Goal: Information Seeking & Learning: Find specific page/section

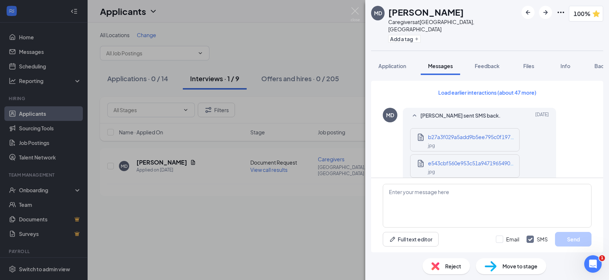
scroll to position [525, 0]
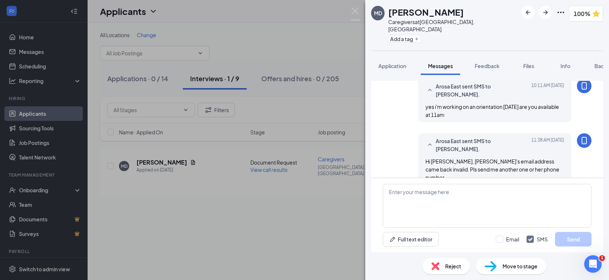
click at [357, 6] on div "MD [PERSON_NAME] Caregivers at [GEOGRAPHIC_DATA], [GEOGRAPHIC_DATA] Add a tag 1…" at bounding box center [304, 140] width 609 height 280
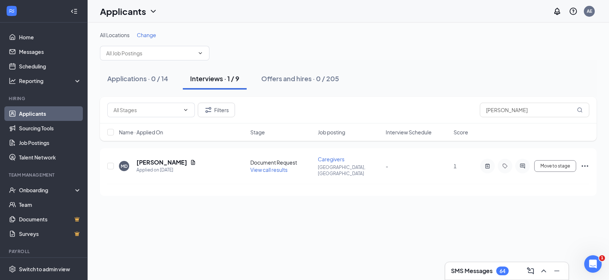
click at [31, 112] on link "Applicants" at bounding box center [50, 113] width 62 height 15
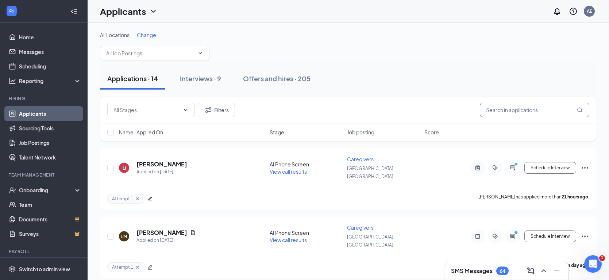
click at [497, 111] on input "text" at bounding box center [534, 110] width 109 height 15
type input "[PERSON_NAME]"
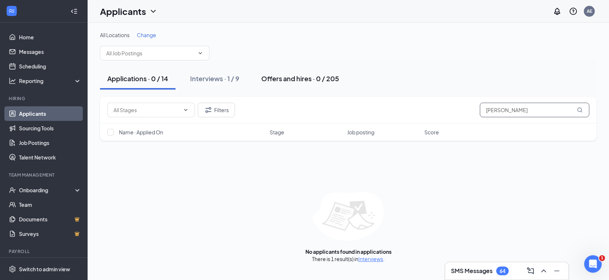
type input "[PERSON_NAME]"
click at [302, 83] on button "Offers and hires · 0 / 205" at bounding box center [300, 79] width 92 height 22
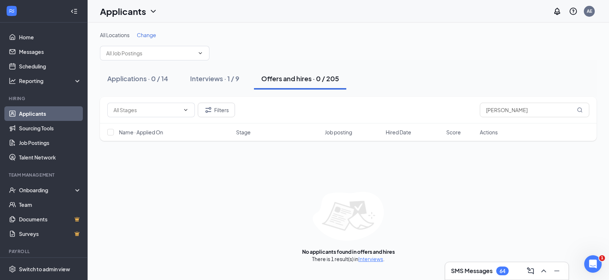
click at [286, 77] on div "Offers and hires · 0 / 205" at bounding box center [300, 78] width 78 height 9
click at [580, 108] on icon "MagnifyingGlass" at bounding box center [579, 110] width 5 height 5
click at [538, 109] on input "[PERSON_NAME]" at bounding box center [534, 110] width 109 height 15
click at [300, 79] on div "Offers and hires · 0 / 205" at bounding box center [300, 78] width 78 height 9
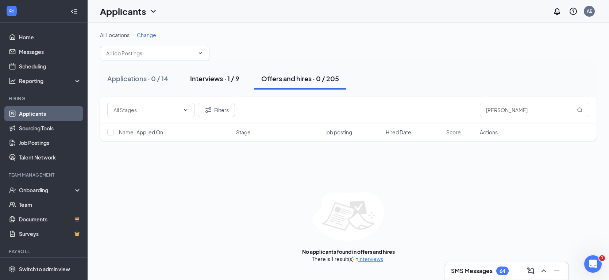
click at [201, 81] on div "Interviews · 1 / 9" at bounding box center [214, 78] width 49 height 9
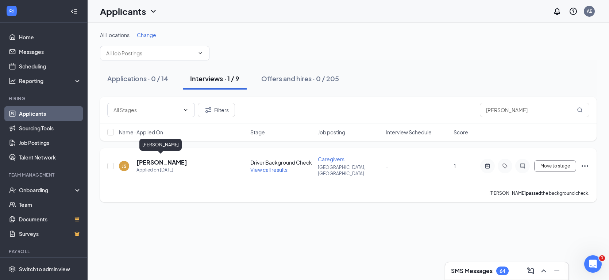
click at [153, 159] on h5 "[PERSON_NAME]" at bounding box center [161, 163] width 51 height 8
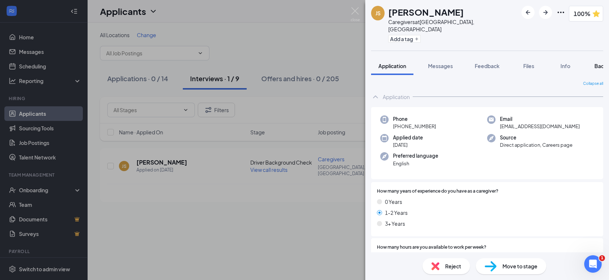
click at [596, 63] on span "Background" at bounding box center [609, 66] width 30 height 7
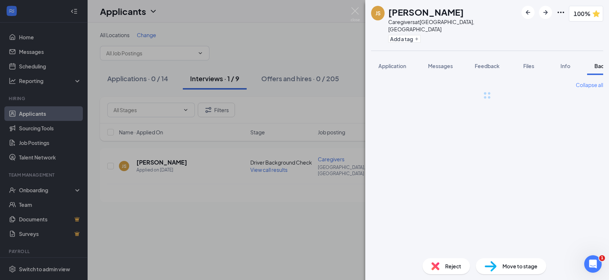
scroll to position [0, 30]
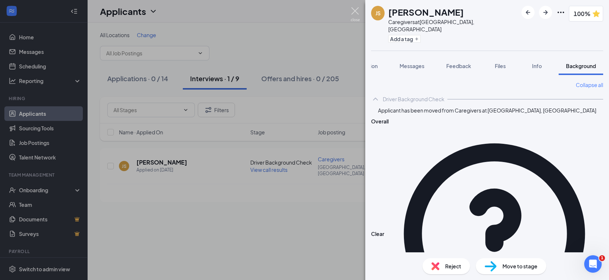
click at [352, 10] on img at bounding box center [354, 14] width 9 height 14
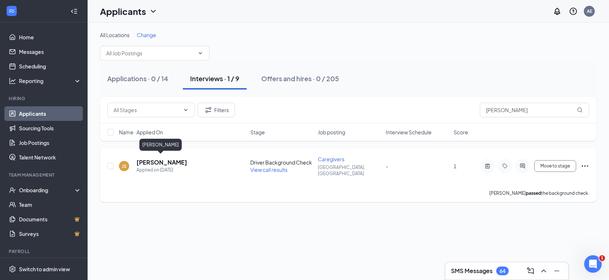
click at [150, 159] on h5 "[PERSON_NAME]" at bounding box center [161, 163] width 51 height 8
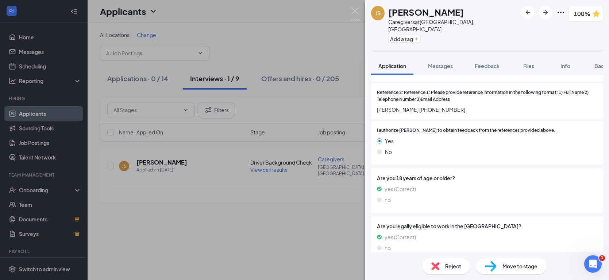
scroll to position [974, 0]
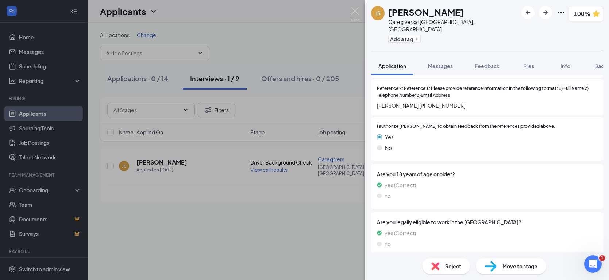
click at [508, 266] on span "Move to stage" at bounding box center [519, 267] width 35 height 8
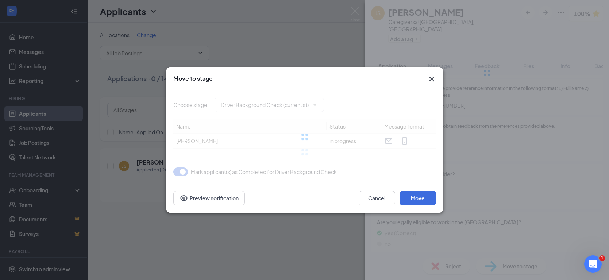
type input "Non Driver Background Check (next stage)"
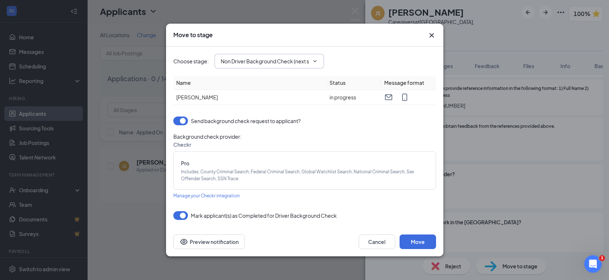
click at [298, 61] on input "Non Driver Background Check (next stage)" at bounding box center [265, 61] width 88 height 8
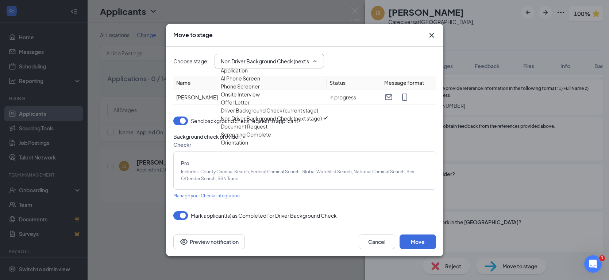
click at [601, 178] on div "Move to stage Choose stage : Non Driver Background Check (next stage) Applicati…" at bounding box center [304, 140] width 609 height 280
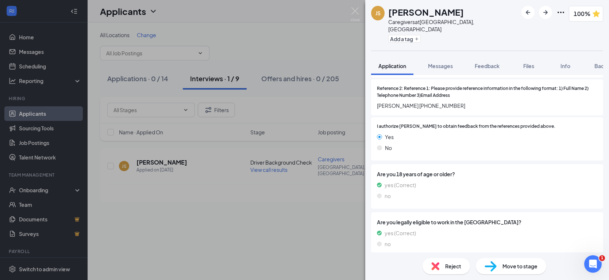
click at [498, 256] on div "Reject Move to stage" at bounding box center [487, 267] width 244 height 28
click at [506, 271] on div "Move to stage" at bounding box center [511, 267] width 70 height 16
type input "Non Driver Background Check (next stage)"
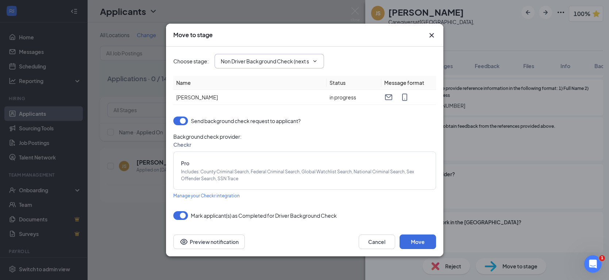
click at [271, 65] on span "Non Driver Background Check (next stage)" at bounding box center [268, 61] width 109 height 15
click at [313, 60] on icon "ChevronDown" at bounding box center [315, 61] width 6 height 6
click at [432, 34] on icon "Cross" at bounding box center [431, 35] width 9 height 9
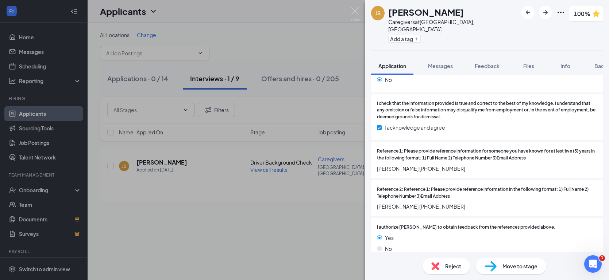
scroll to position [870, 0]
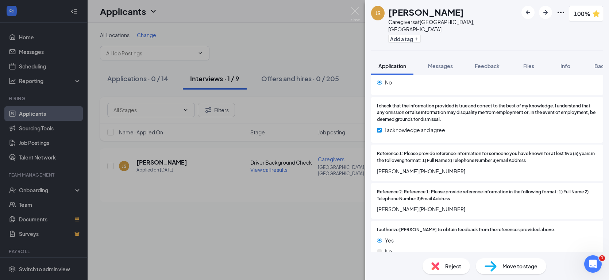
click at [264, 220] on div "JS [PERSON_NAME] Caregivers at [GEOGRAPHIC_DATA], [GEOGRAPHIC_DATA] Add a tag 1…" at bounding box center [304, 140] width 609 height 280
click at [351, 11] on img at bounding box center [354, 14] width 9 height 14
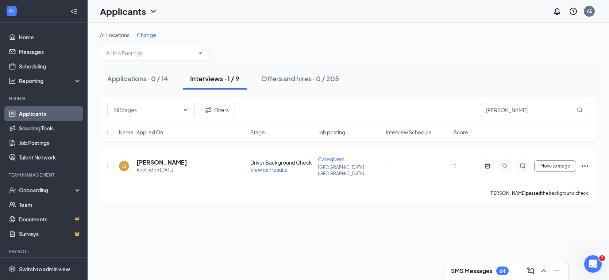
click at [196, 78] on div "Interviews · 1 / 9" at bounding box center [214, 78] width 49 height 9
drag, startPoint x: 528, startPoint y: 113, endPoint x: 414, endPoint y: 104, distance: 115.3
click at [414, 104] on div "Filters [PERSON_NAME]" at bounding box center [348, 110] width 482 height 15
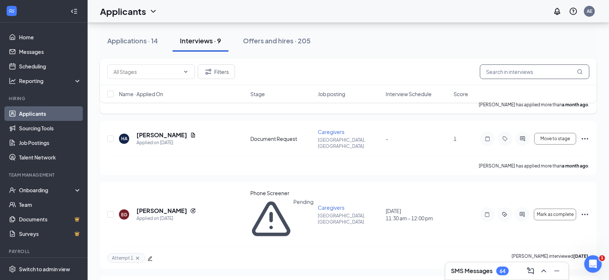
scroll to position [372, 0]
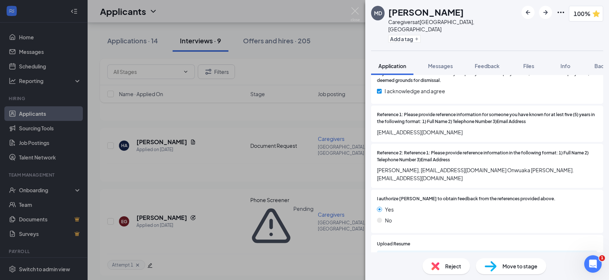
scroll to position [911, 0]
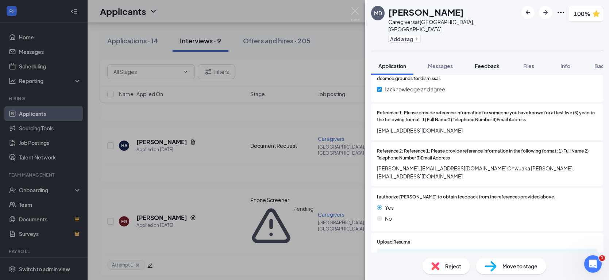
click at [492, 63] on span "Feedback" at bounding box center [486, 66] width 25 height 7
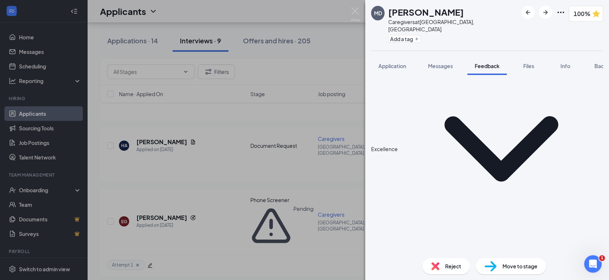
scroll to position [448, 0]
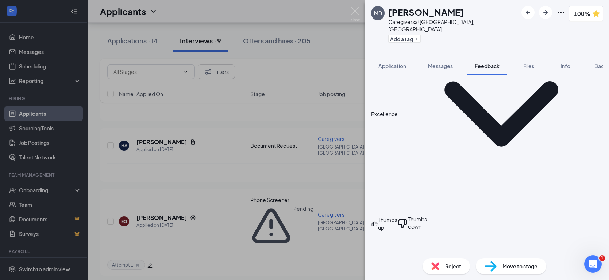
click at [203, 42] on div "MD [PERSON_NAME] Caregivers at [GEOGRAPHIC_DATA], [GEOGRAPHIC_DATA] Add a tag 1…" at bounding box center [304, 140] width 609 height 280
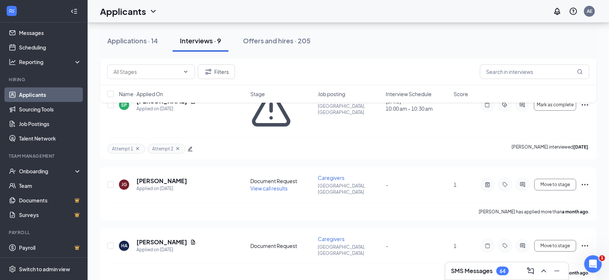
scroll to position [379, 0]
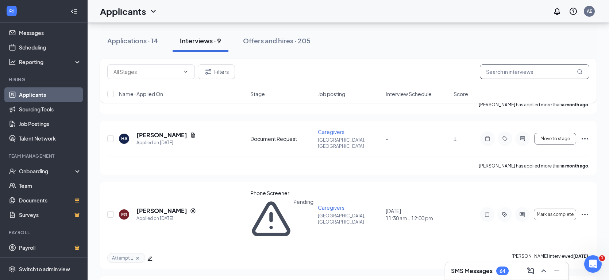
click at [503, 72] on input "text" at bounding box center [534, 72] width 109 height 15
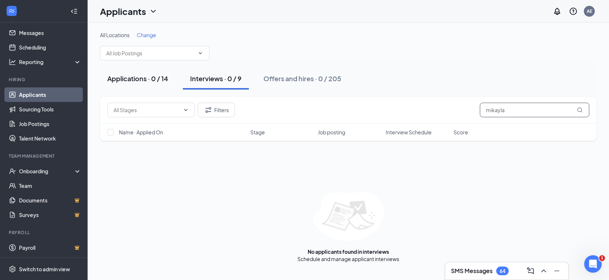
type input "mikayla"
click at [133, 79] on div "Applications · 0 / 14" at bounding box center [137, 78] width 61 height 9
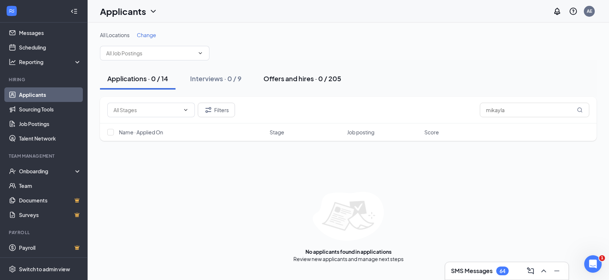
click at [271, 75] on div "Offers and hires · 0 / 205" at bounding box center [302, 78] width 78 height 9
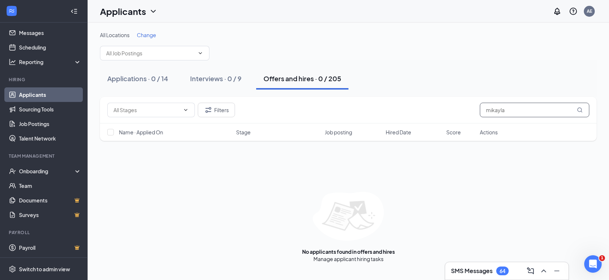
click at [524, 113] on input "mikayla" at bounding box center [534, 110] width 109 height 15
type input "[PERSON_NAME]"
click at [324, 81] on div "Offers and hires · 0 / 205" at bounding box center [302, 78] width 78 height 9
click at [218, 79] on div "Interviews · 0 / 9" at bounding box center [215, 78] width 51 height 9
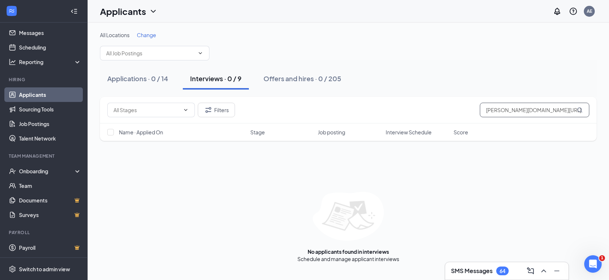
type input "[PERSON_NAME]"
click at [489, 225] on div "No applicants found in interviews Schedule and manage applicant interviews" at bounding box center [348, 227] width 496 height 71
drag, startPoint x: 544, startPoint y: 110, endPoint x: 440, endPoint y: 116, distance: 104.5
click at [440, 116] on div "Filters [PERSON_NAME]" at bounding box center [348, 110] width 482 height 15
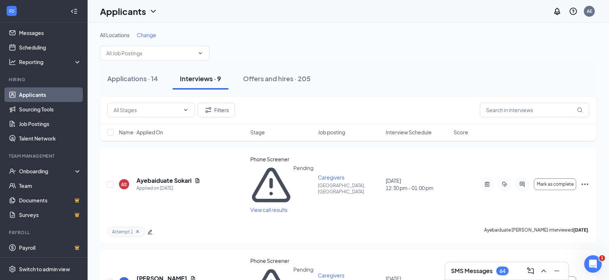
click at [36, 96] on link "Applicants" at bounding box center [50, 95] width 62 height 15
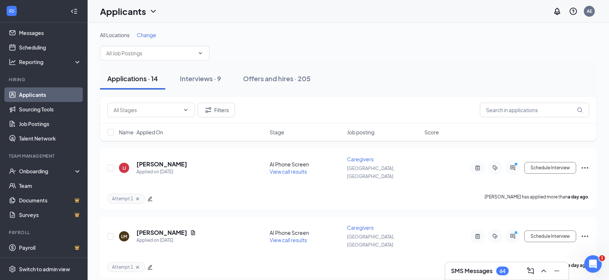
click at [128, 78] on div "Applications · 14" at bounding box center [132, 78] width 51 height 9
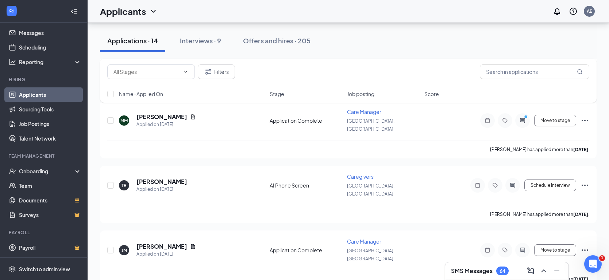
scroll to position [584, 0]
click at [206, 43] on div "Interviews · 9" at bounding box center [200, 40] width 41 height 9
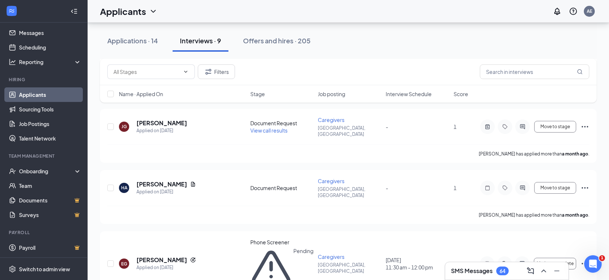
scroll to position [237, 0]
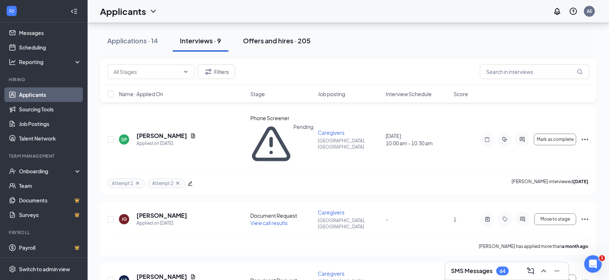
click at [278, 38] on div "Offers and hires · 205" at bounding box center [276, 40] width 67 height 9
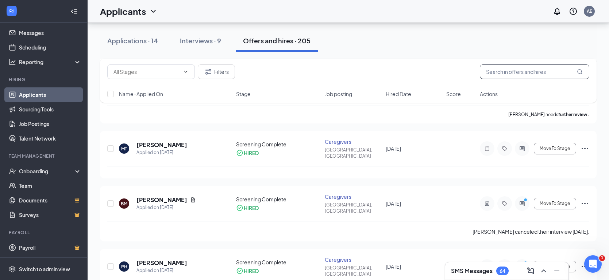
scroll to position [2502, 0]
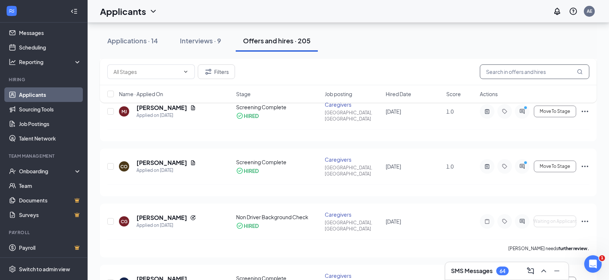
click at [525, 74] on input "text" at bounding box center [534, 72] width 109 height 15
type input "mikayla"
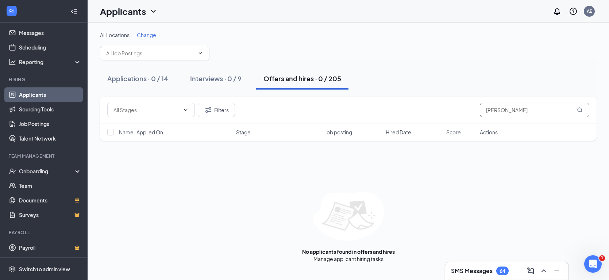
type input "[PERSON_NAME]"
click at [283, 77] on div "Offers and hires · 0 / 205" at bounding box center [302, 78] width 78 height 9
click at [33, 96] on link "Applicants" at bounding box center [50, 95] width 62 height 15
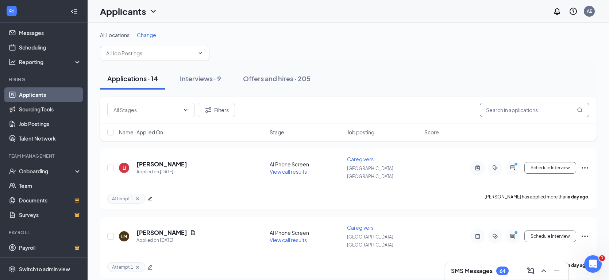
click at [507, 108] on input "text" at bounding box center [534, 110] width 109 height 15
type input "[PERSON_NAME]"
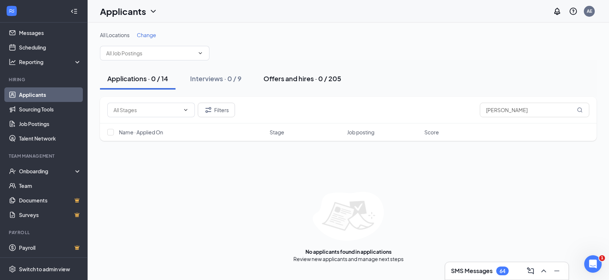
click at [294, 82] on div "Offers and hires · 0 / 205" at bounding box center [302, 78] width 78 height 9
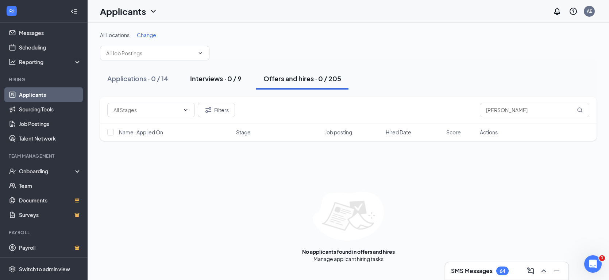
click at [201, 78] on div "Interviews · 0 / 9" at bounding box center [215, 78] width 51 height 9
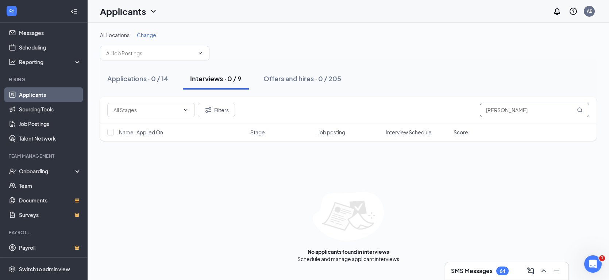
click at [522, 110] on input "[PERSON_NAME]" at bounding box center [534, 110] width 109 height 15
click at [580, 109] on icon "MagnifyingGlass" at bounding box center [580, 110] width 6 height 6
click at [468, 181] on div "Filters [PERSON_NAME] Name · Applied On Stage Job posting Interview Schedule Sc…" at bounding box center [348, 180] width 496 height 166
click at [23, 92] on link "Applicants" at bounding box center [50, 95] width 62 height 15
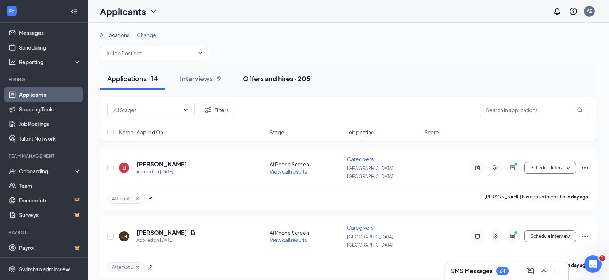
click at [293, 75] on div "Offers and hires · 205" at bounding box center [276, 78] width 67 height 9
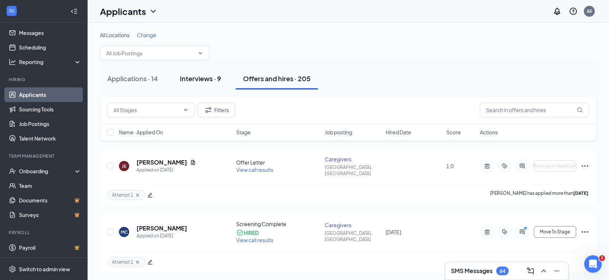
click at [199, 78] on div "Interviews · 9" at bounding box center [200, 78] width 41 height 9
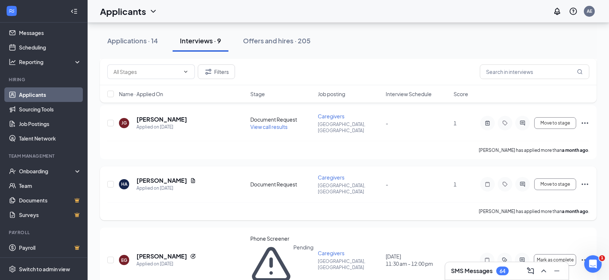
scroll to position [260, 0]
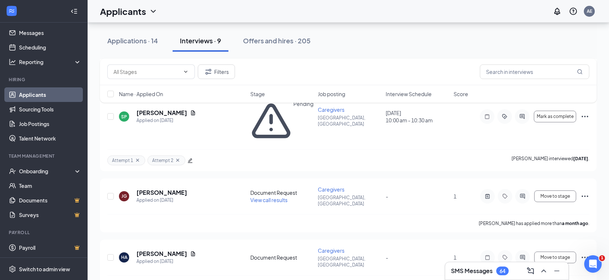
click at [130, 43] on div "Applications · 14" at bounding box center [132, 40] width 51 height 9
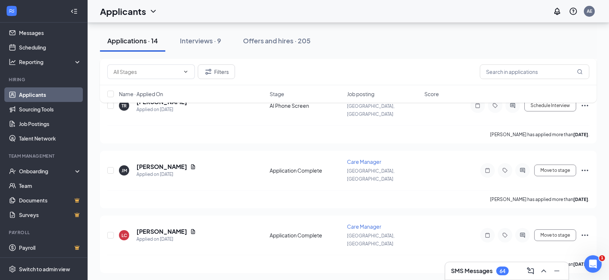
scroll to position [571, 0]
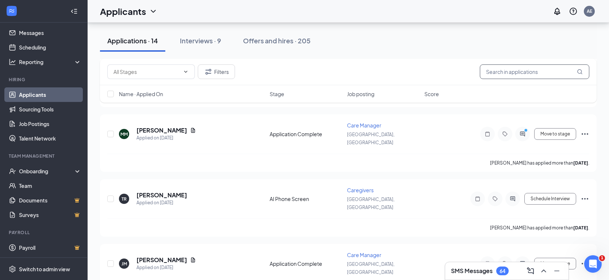
click at [523, 73] on input "text" at bounding box center [534, 72] width 109 height 15
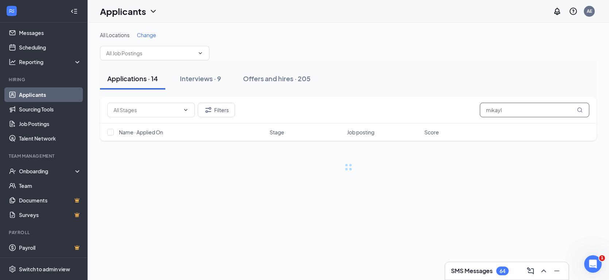
type input "mikayla"
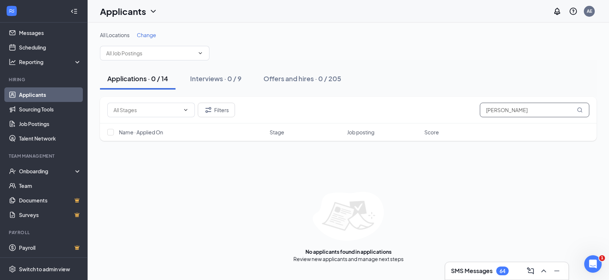
type input "[PERSON_NAME]"
